Goal: Task Accomplishment & Management: Use online tool/utility

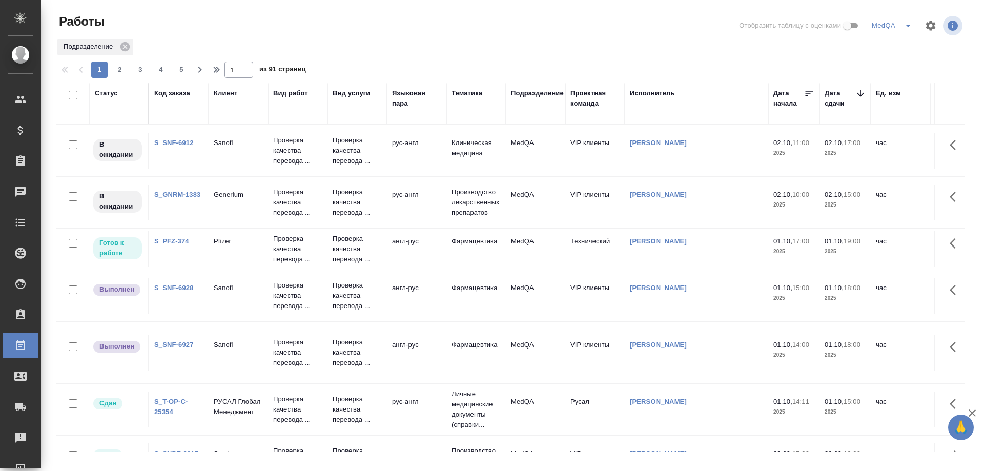
click at [171, 191] on link "S_GNRM-1383" at bounding box center [177, 195] width 46 height 8
click at [177, 145] on link "S_SNF-6912" at bounding box center [173, 143] width 39 height 8
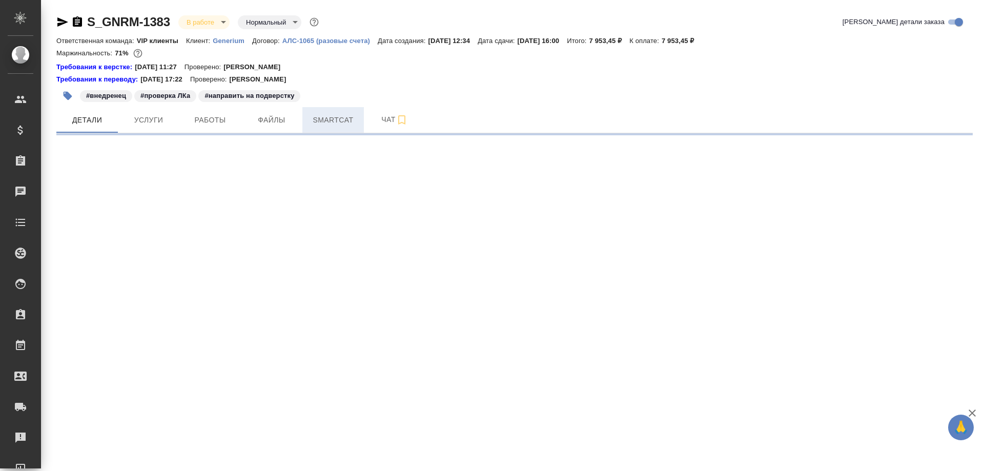
select select "RU"
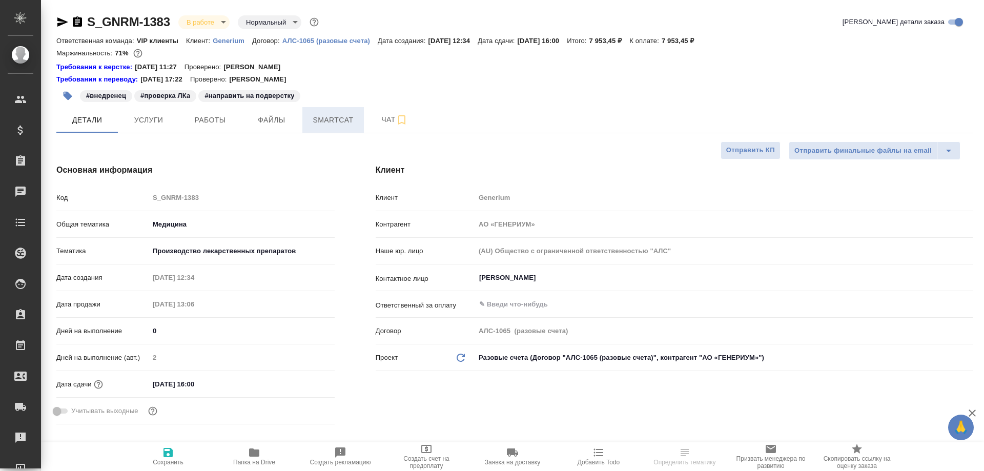
type textarea "x"
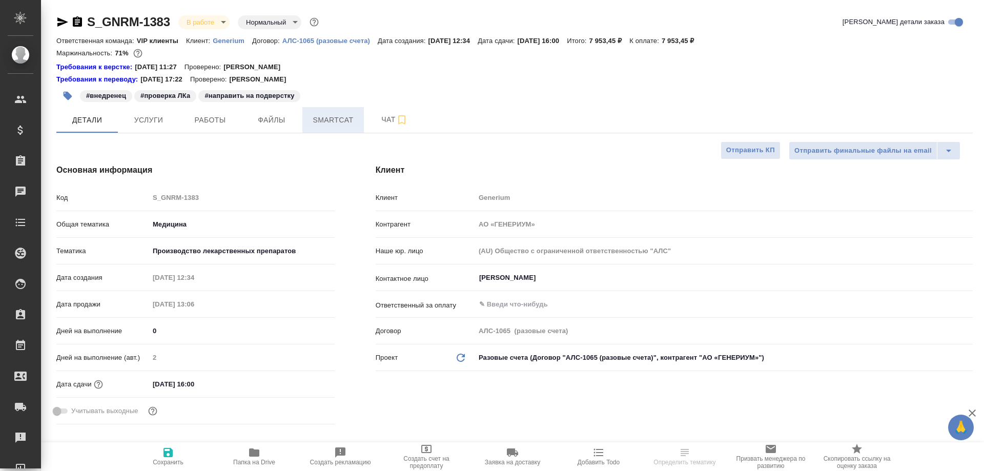
type textarea "x"
click at [327, 114] on span "Smartcat" at bounding box center [333, 120] width 49 height 13
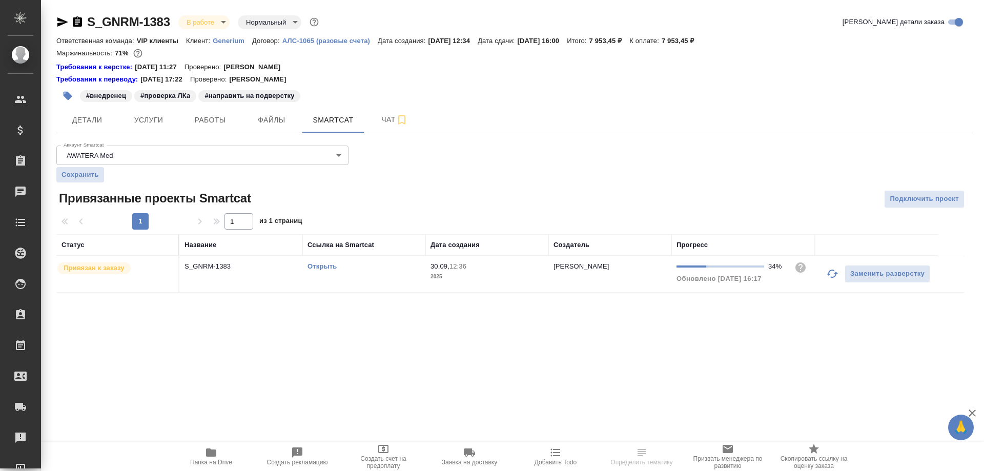
click at [325, 265] on link "Открыть" at bounding box center [321, 266] width 29 height 8
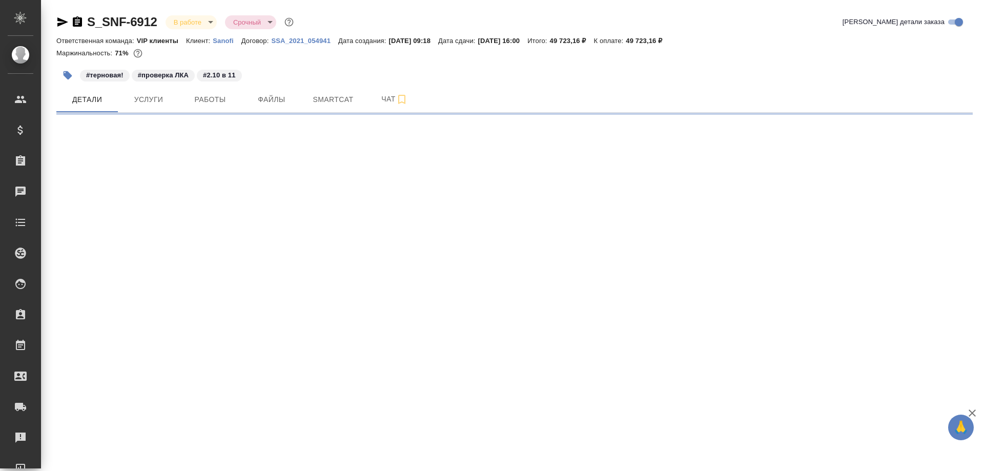
select select "RU"
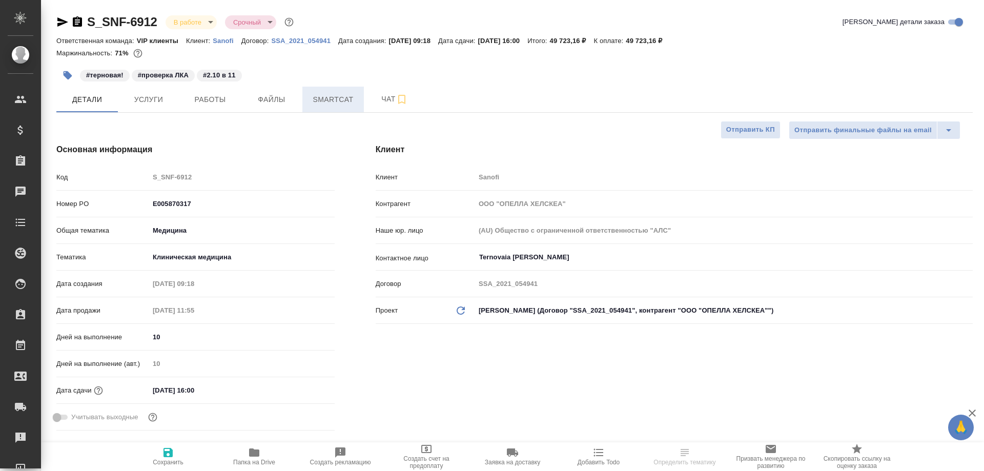
type textarea "x"
click at [320, 100] on span "Smartcat" at bounding box center [333, 99] width 49 height 13
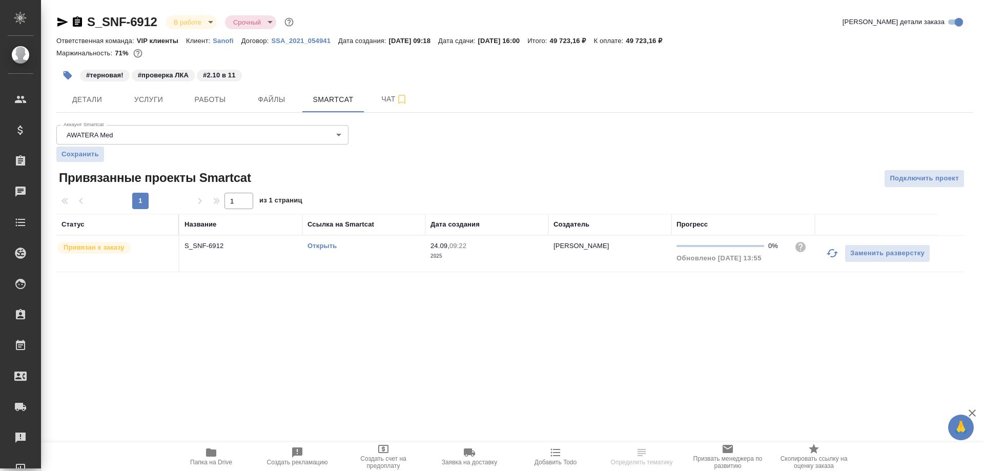
click at [316, 242] on link "Открыть" at bounding box center [321, 246] width 29 height 8
